Goal: Information Seeking & Learning: Find specific fact

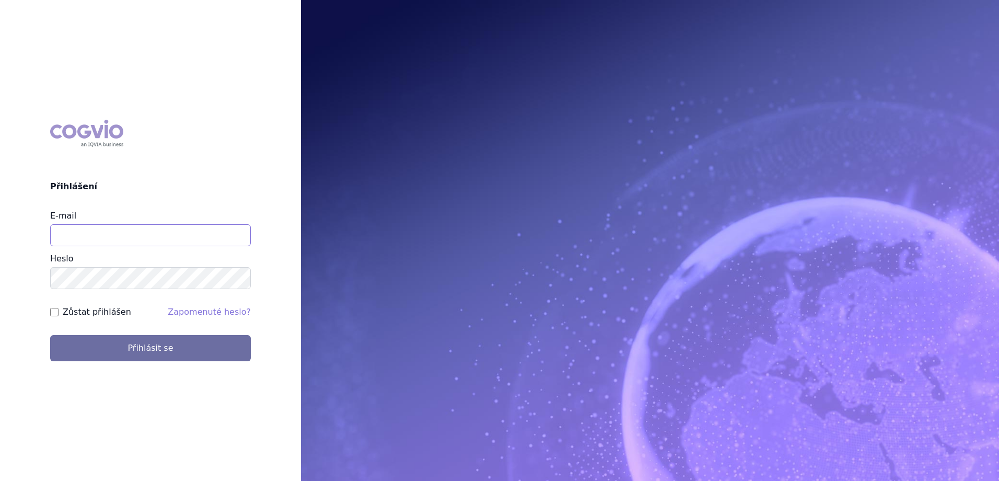
click at [145, 235] on input "E-mail" at bounding box center [150, 235] width 201 height 22
type input "jan.strnad@ipsen.com"
click at [50, 335] on button "Přihlásit se" at bounding box center [150, 348] width 201 height 26
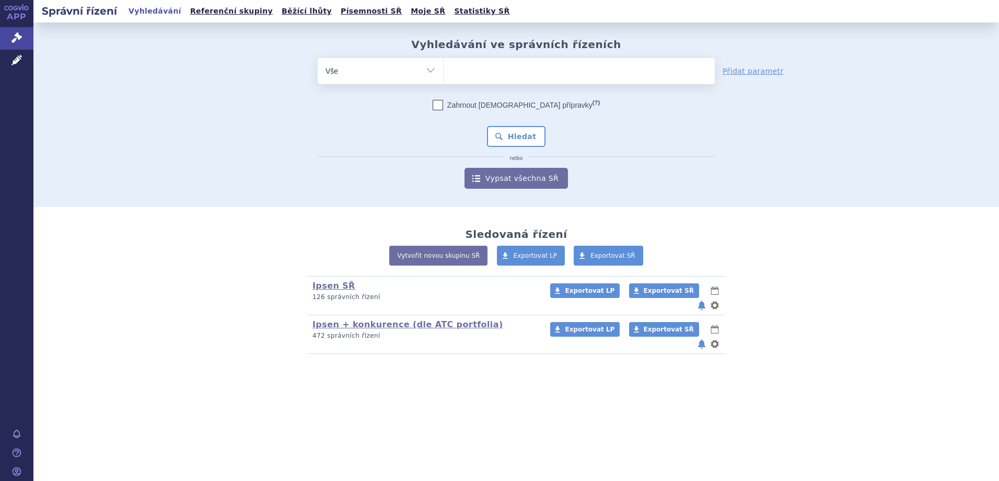
click at [563, 60] on ul at bounding box center [579, 69] width 271 height 22
click at [444, 60] on select at bounding box center [443, 70] width 1 height 26
type input "IQI"
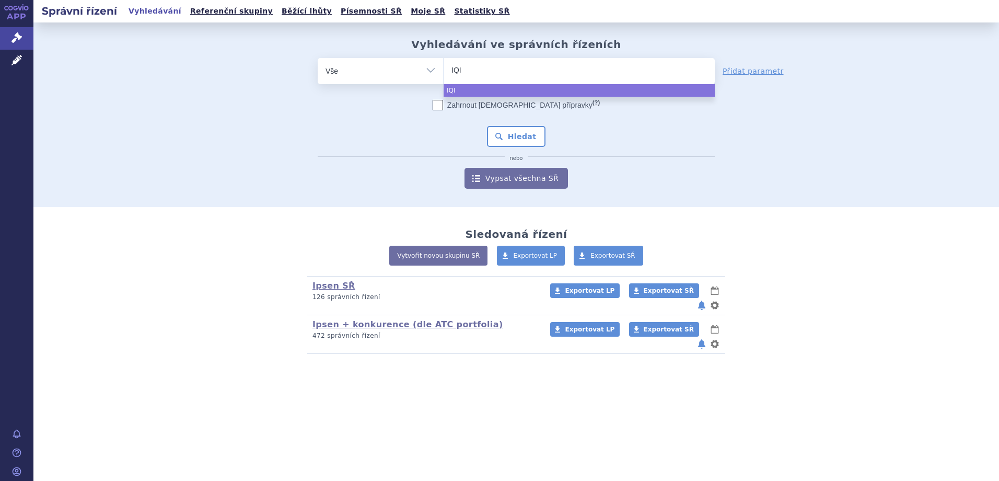
type input "IQIR"
type input "IQIRVO"
select select "IQIRVO"
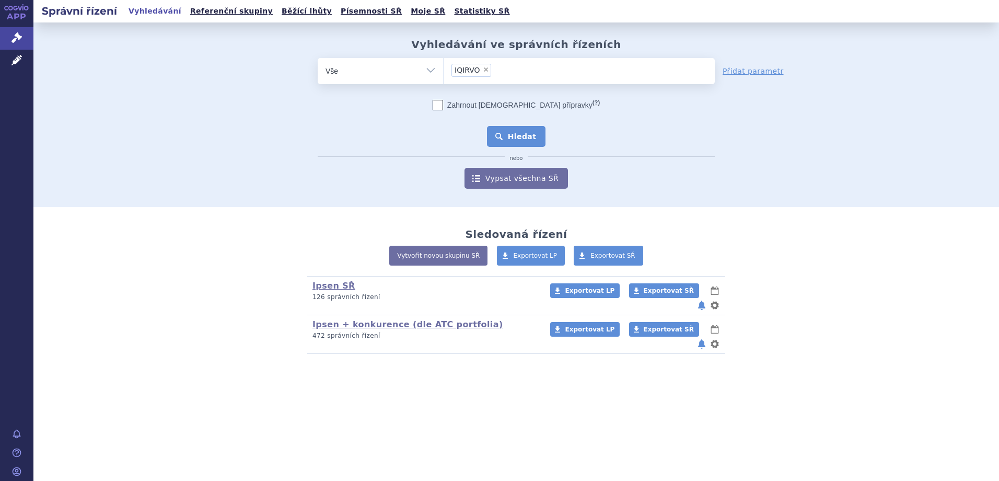
click at [524, 137] on button "Hledat" at bounding box center [516, 136] width 59 height 21
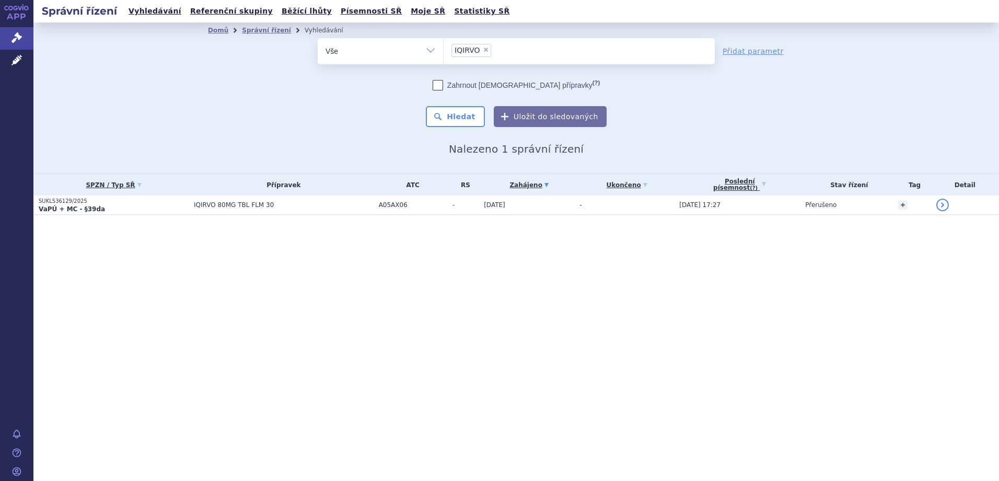
click at [219, 206] on span "IQIRVO 80MG TBL FLM 30" at bounding box center [284, 204] width 180 height 7
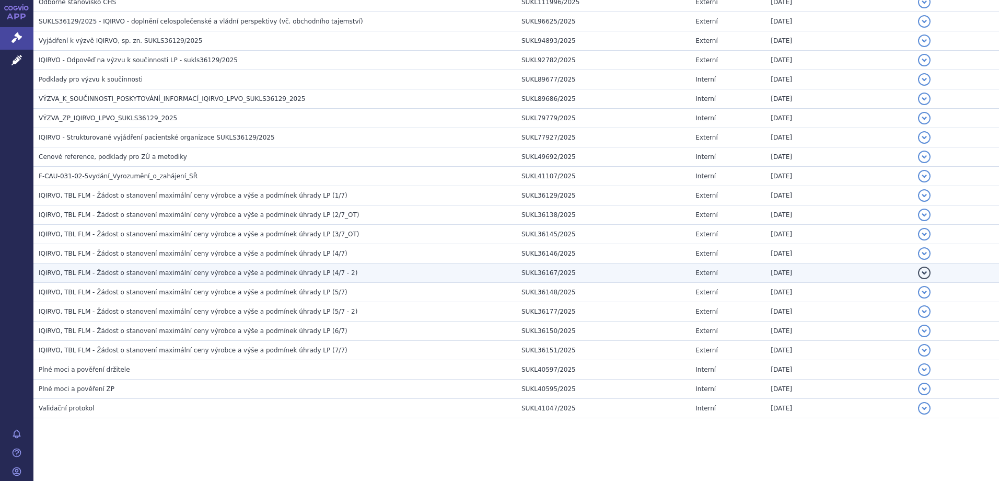
scroll to position [583, 0]
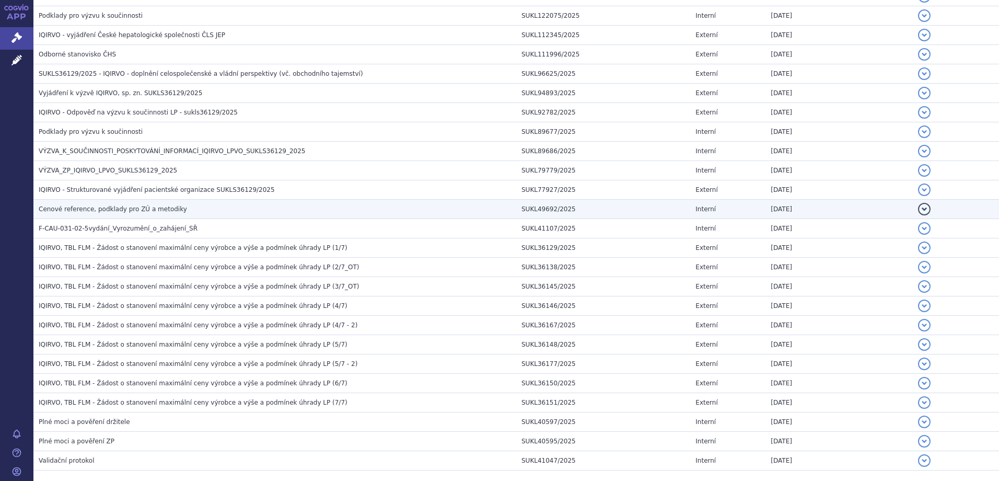
click at [154, 209] on span "Cenové reference, podklady pro ZÚ a metodiky" at bounding box center [113, 208] width 148 height 7
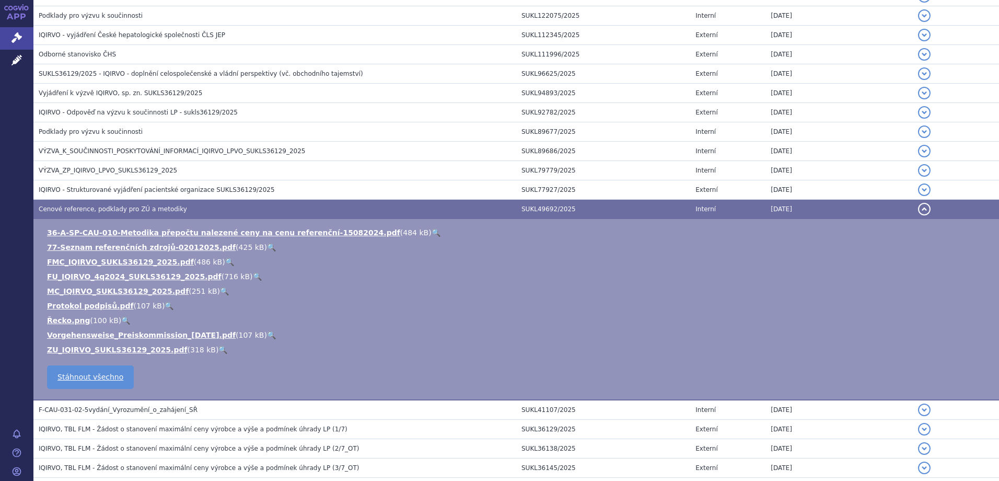
click at [225, 261] on link "🔍" at bounding box center [229, 262] width 9 height 8
click at [253, 276] on link "🔍" at bounding box center [257, 276] width 9 height 8
click at [267, 246] on link "🔍" at bounding box center [271, 247] width 9 height 8
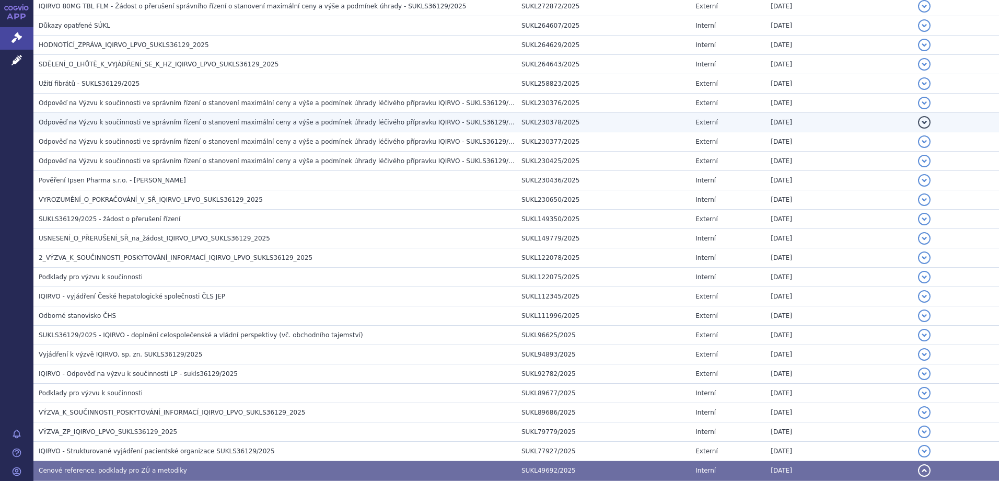
scroll to position [530, 0]
